Goal: Find contact information: Find contact information

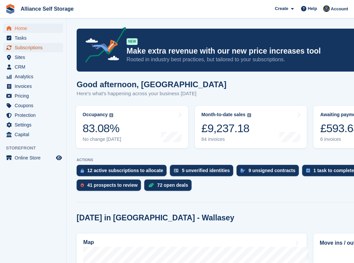
click at [40, 50] on span "Subscriptions" at bounding box center [35, 47] width 40 height 9
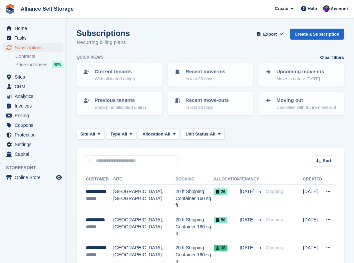
click at [176, 198] on td "20 ft Shipping Container 160 sq ft" at bounding box center [195, 199] width 38 height 28
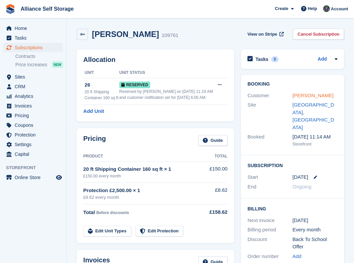
click at [303, 98] on link "[PERSON_NAME]" at bounding box center [313, 96] width 41 height 6
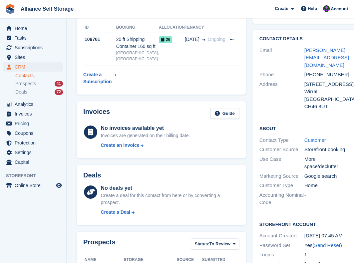
scroll to position [44, 0]
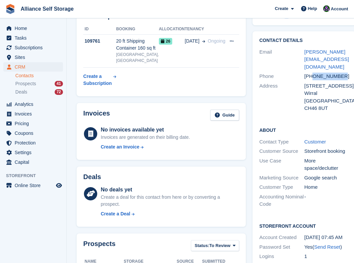
drag, startPoint x: 330, startPoint y: 71, endPoint x: 302, endPoint y: 72, distance: 28.7
click at [304, 73] on div "[PHONE_NUMBER]" at bounding box center [326, 77] width 45 height 8
copy div "7729656108"
click at [235, 100] on div "Subscriptions ID Booking Allocation Tenancy 109761 20 ft Shipping Container 160…" at bounding box center [161, 50] width 176 height 97
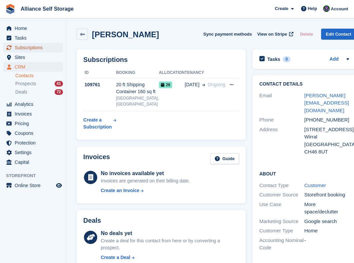
click at [34, 47] on span "Subscriptions" at bounding box center [35, 47] width 40 height 9
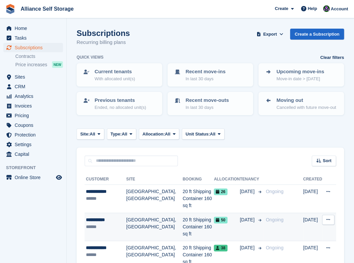
click at [189, 220] on td "20 ft Shipping Container 160 sq ft" at bounding box center [198, 227] width 31 height 28
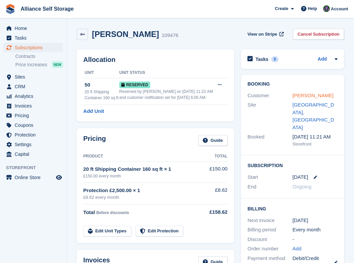
click at [312, 96] on link "[PERSON_NAME]" at bounding box center [313, 96] width 41 height 6
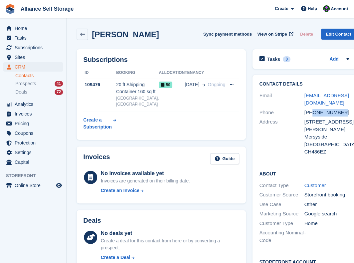
drag, startPoint x: 330, startPoint y: 112, endPoint x: 300, endPoint y: 113, distance: 30.0
click at [304, 113] on div "[PHONE_NUMBER]" at bounding box center [326, 113] width 45 height 8
copy div "7415105901"
click at [346, 105] on div "Contact Details Email [EMAIL_ADDRESS][DOMAIN_NAME] Phone [PHONE_NUMBER] Address…" at bounding box center [304, 195] width 110 height 246
